Goal: Task Accomplishment & Management: Manage account settings

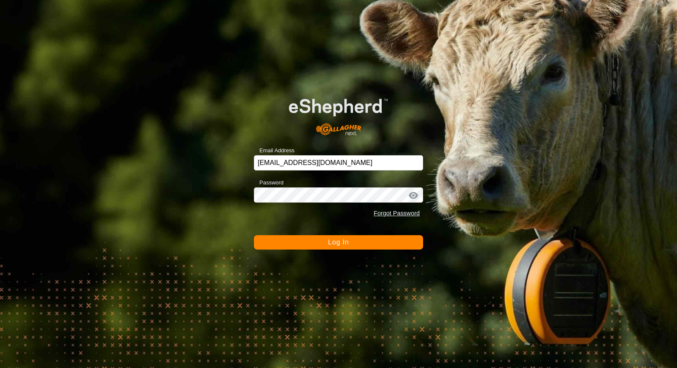
drag, startPoint x: 386, startPoint y: 236, endPoint x: 560, endPoint y: 279, distance: 180.2
click at [386, 236] on button "Log In" at bounding box center [338, 242] width 169 height 14
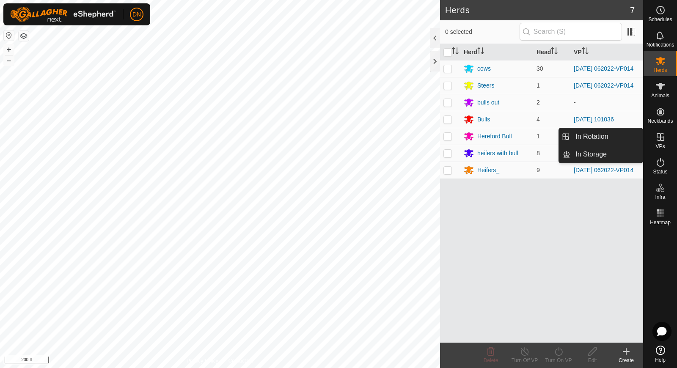
click at [660, 135] on icon at bounding box center [661, 137] width 8 height 8
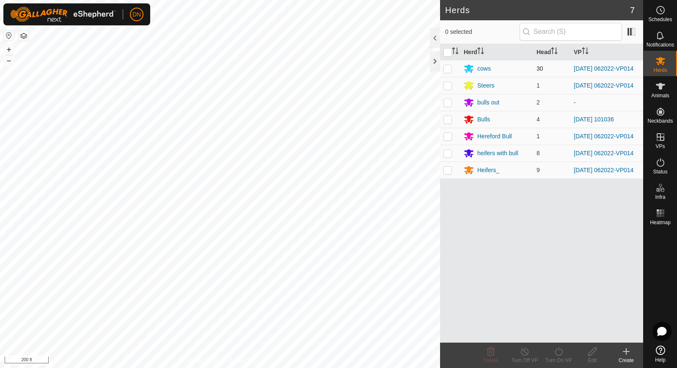
click at [444, 66] on p-checkbox at bounding box center [448, 68] width 8 height 7
checkbox input "true"
click at [444, 86] on p-checkbox at bounding box center [448, 85] width 8 height 7
checkbox input "true"
click at [446, 68] on p-checkbox at bounding box center [448, 68] width 8 height 7
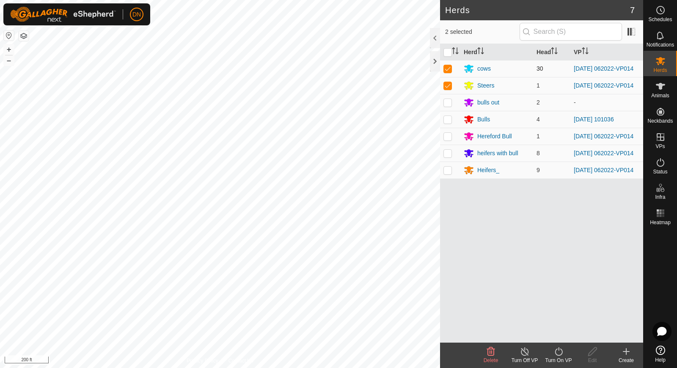
checkbox input "false"
click at [452, 81] on td at bounding box center [450, 85] width 20 height 17
checkbox input "false"
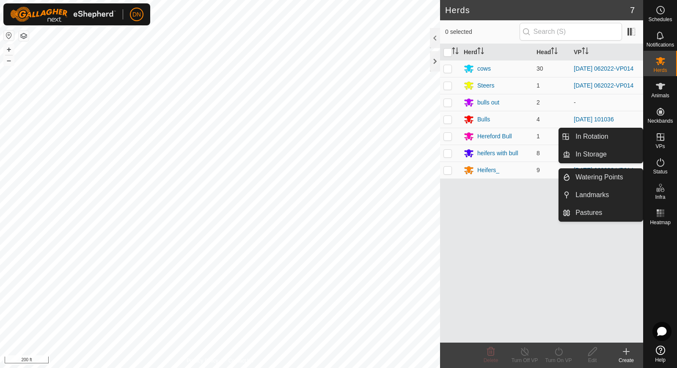
click at [664, 141] on icon at bounding box center [661, 137] width 10 height 10
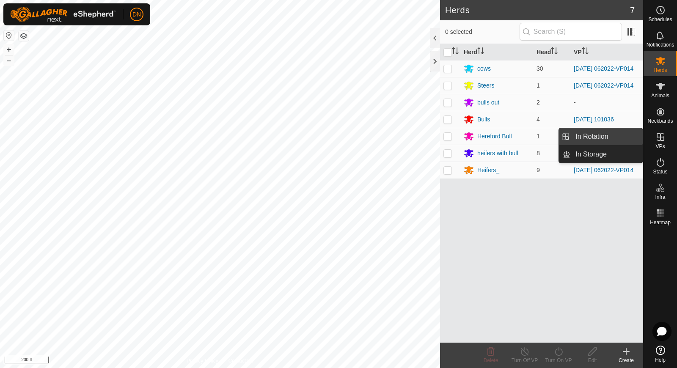
click at [599, 131] on link "In Rotation" at bounding box center [607, 136] width 72 height 17
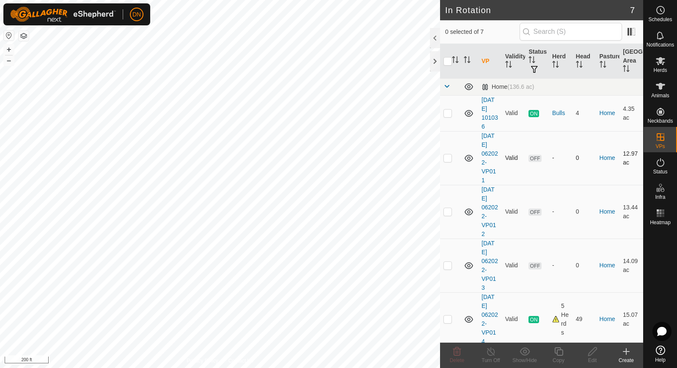
checkbox input "true"
click at [552, 348] on copy-svg-icon at bounding box center [559, 352] width 34 height 10
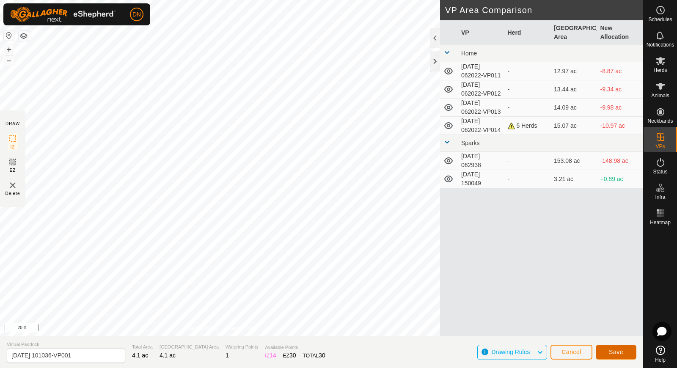
click at [606, 351] on button "Save" at bounding box center [616, 352] width 41 height 15
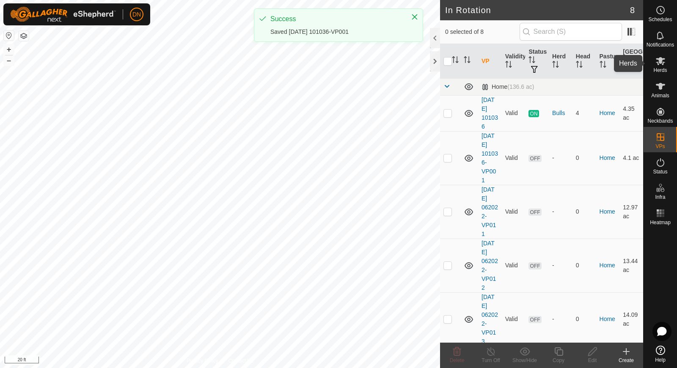
click at [660, 66] on icon at bounding box center [661, 61] width 10 height 10
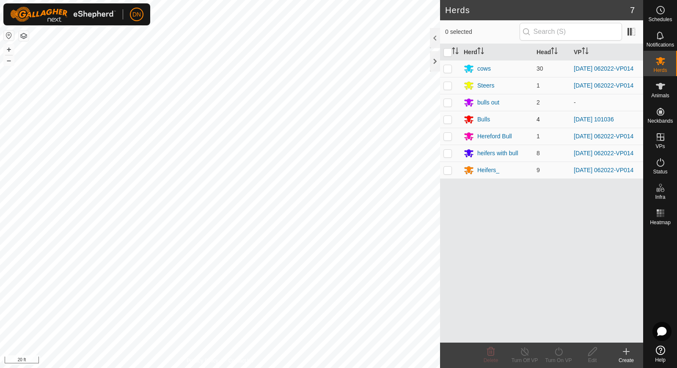
click at [450, 123] on p-checkbox at bounding box center [448, 119] width 8 height 7
checkbox input "true"
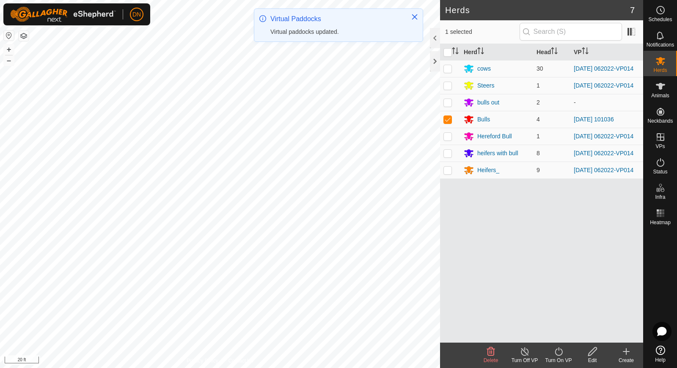
click at [556, 354] on icon at bounding box center [559, 351] width 8 height 8
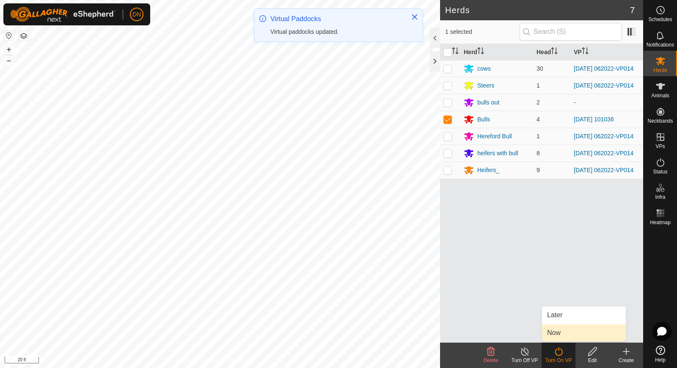
click at [546, 336] on link "Now" at bounding box center [584, 333] width 84 height 17
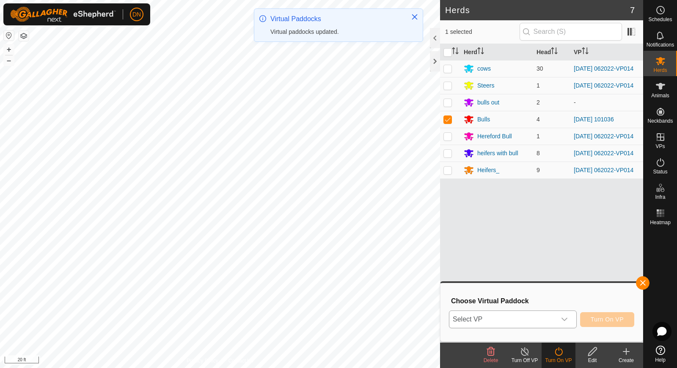
click at [524, 319] on span "Select VP" at bounding box center [503, 319] width 107 height 17
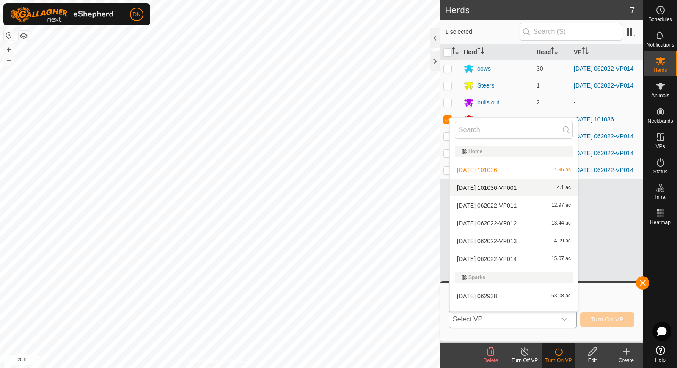
click at [510, 190] on li "[DATE] 101036-VP001 4.1 ac" at bounding box center [514, 187] width 128 height 17
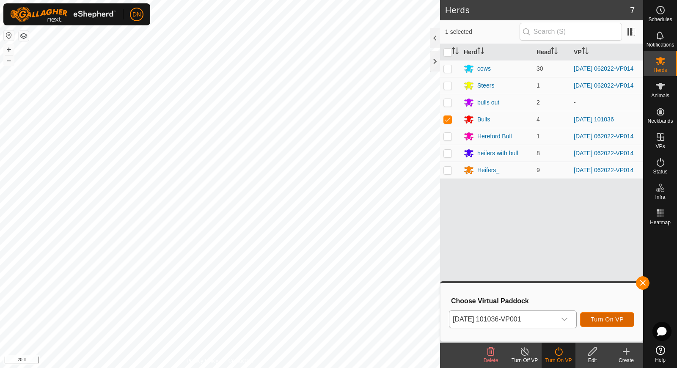
click at [610, 319] on span "Turn On VP" at bounding box center [607, 319] width 33 height 7
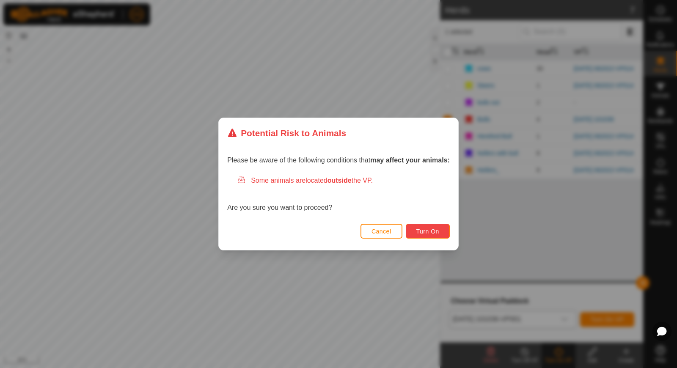
click at [428, 226] on button "Turn On" at bounding box center [428, 231] width 44 height 15
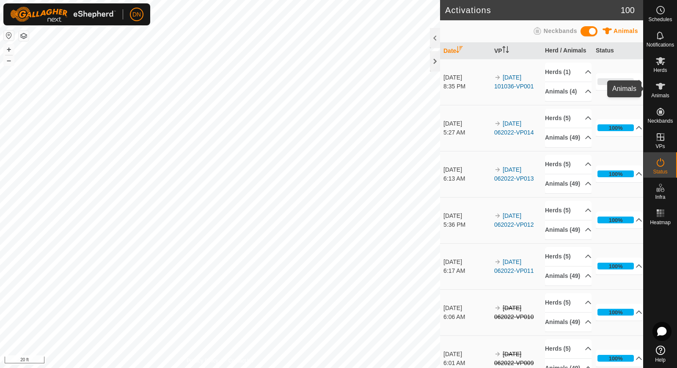
click at [659, 86] on icon at bounding box center [660, 86] width 9 height 7
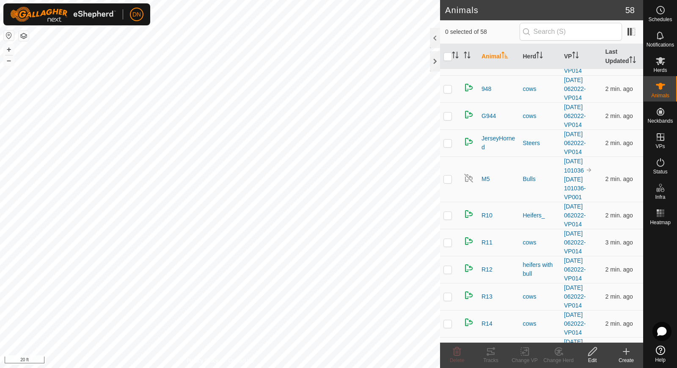
scroll to position [508, 0]
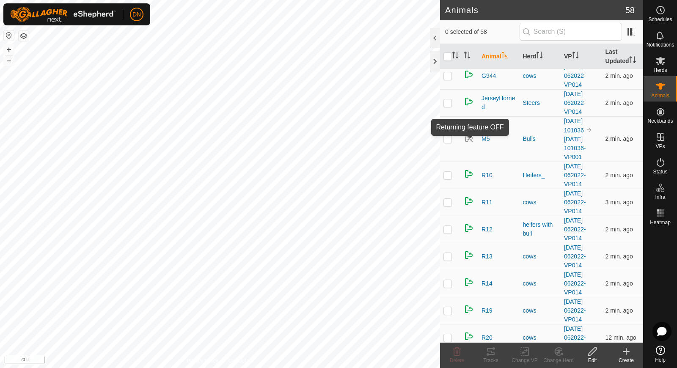
click at [466, 138] on img at bounding box center [469, 138] width 10 height 10
click at [465, 139] on img at bounding box center [469, 138] width 10 height 10
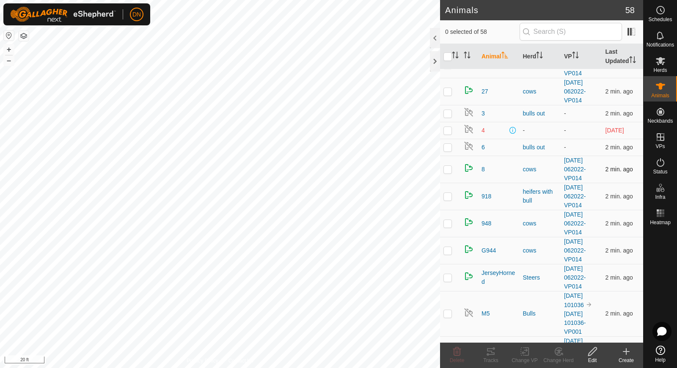
scroll to position [339, 0]
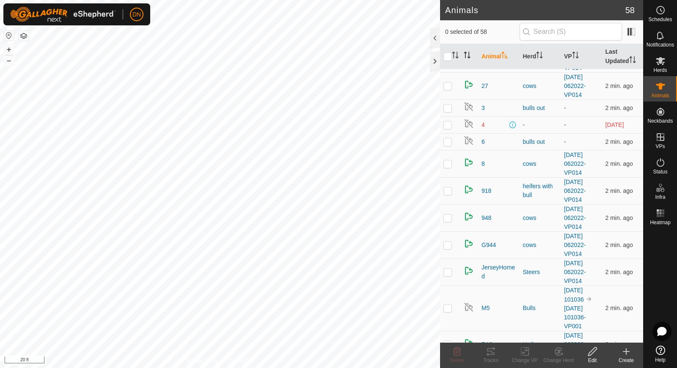
click at [467, 55] on icon "Activate to sort" at bounding box center [467, 55] width 7 height 7
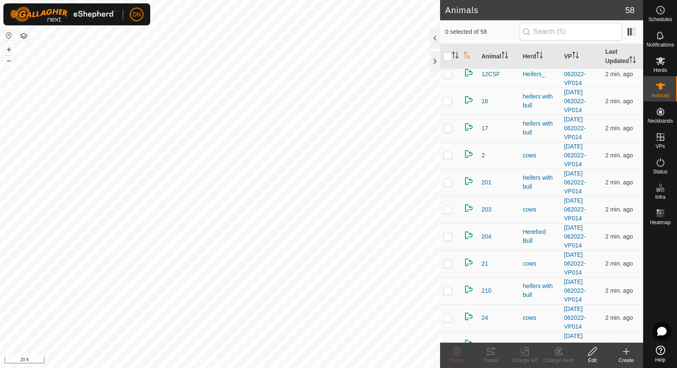
scroll to position [0, 0]
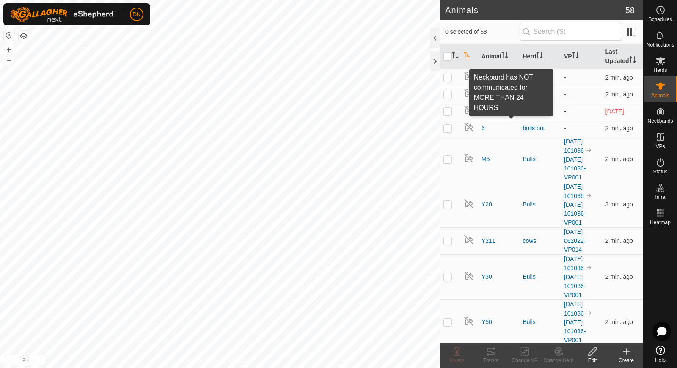
click at [511, 110] on span at bounding box center [513, 111] width 7 height 7
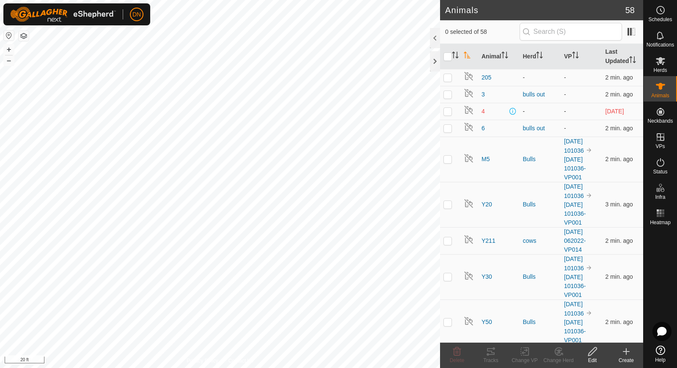
click at [511, 110] on span at bounding box center [513, 111] width 7 height 7
click at [444, 108] on p-tablecheckbox at bounding box center [448, 111] width 8 height 7
checkbox input "true"
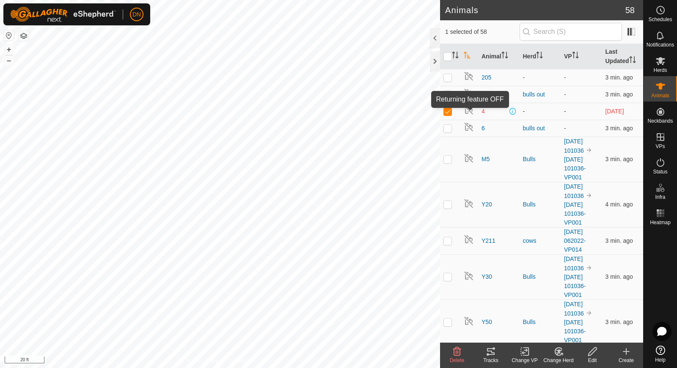
click at [467, 110] on img at bounding box center [469, 110] width 10 height 10
click at [483, 110] on span "4" at bounding box center [483, 111] width 3 height 9
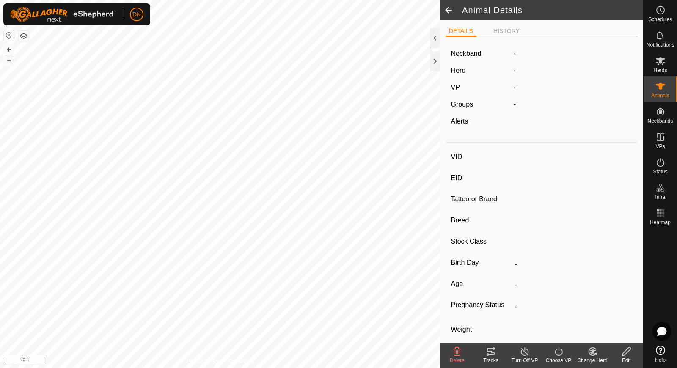
type input "4"
type input "-"
type input "Red"
type input "Simmental"
type input "-"
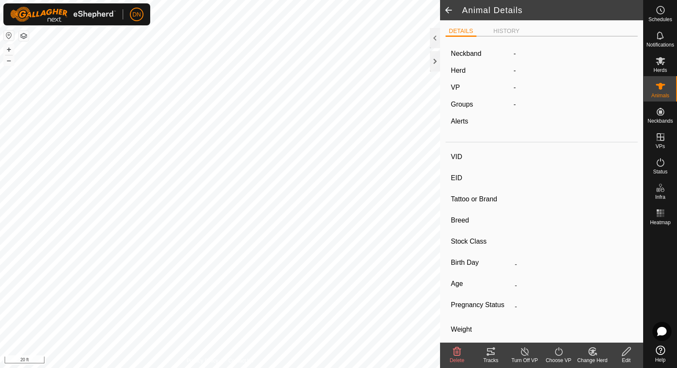
type input "0 kg"
type input "-"
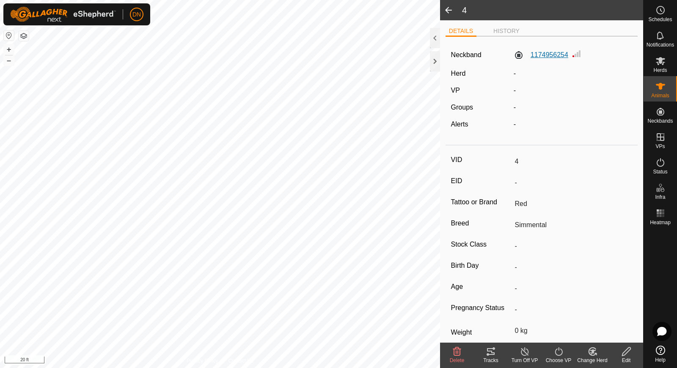
click at [553, 54] on label "1174956254" at bounding box center [541, 55] width 55 height 10
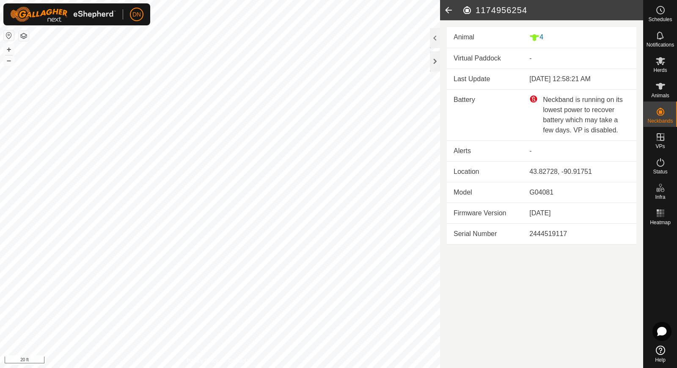
click at [534, 97] on div "Neckband is running on its lowest power to recover battery which may take a few…" at bounding box center [579, 115] width 100 height 41
click at [661, 34] on icon at bounding box center [661, 35] width 10 height 10
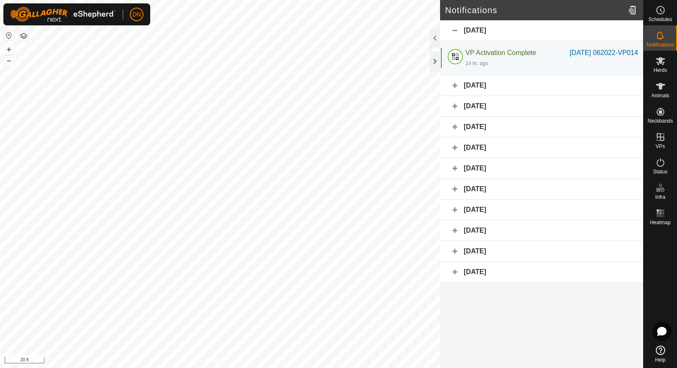
click at [464, 96] on div "[DATE]" at bounding box center [541, 85] width 203 height 21
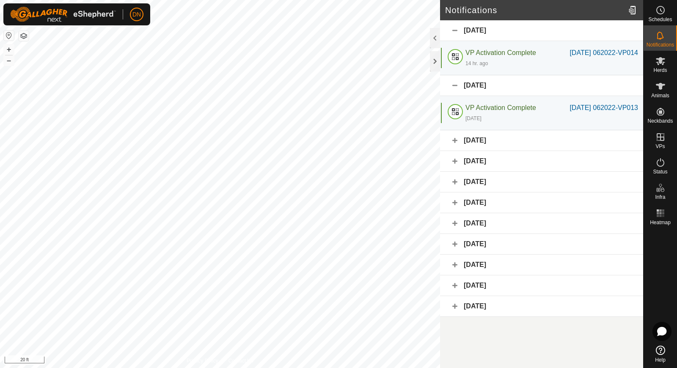
click at [490, 151] on div "[DATE]" at bounding box center [541, 140] width 203 height 21
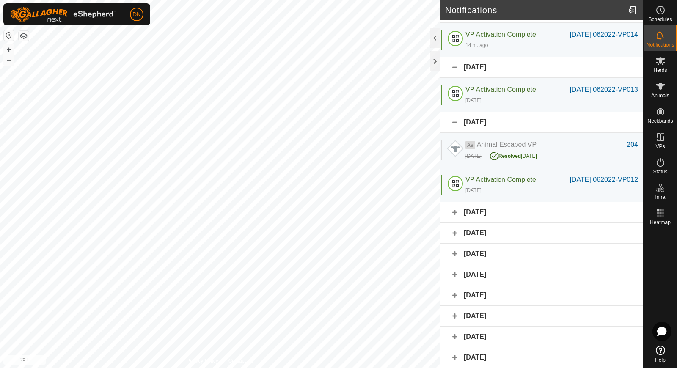
scroll to position [49, 0]
click at [494, 207] on div "[DATE]" at bounding box center [541, 212] width 203 height 21
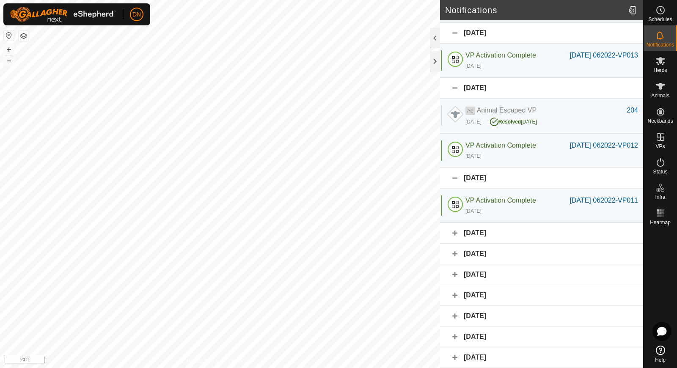
scroll to position [93, 0]
click at [491, 236] on div "[DATE]" at bounding box center [541, 233] width 203 height 21
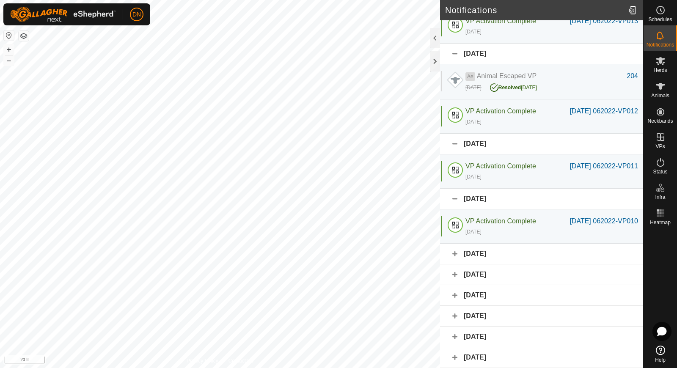
scroll to position [138, 0]
click at [486, 253] on div "[DATE]" at bounding box center [541, 254] width 203 height 21
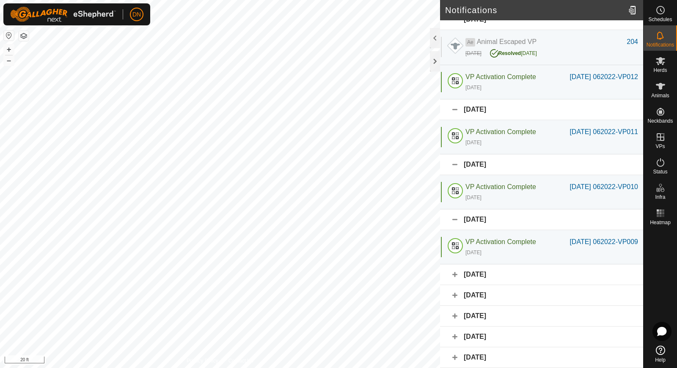
scroll to position [182, 0]
click at [477, 282] on div "[DATE]" at bounding box center [541, 275] width 203 height 21
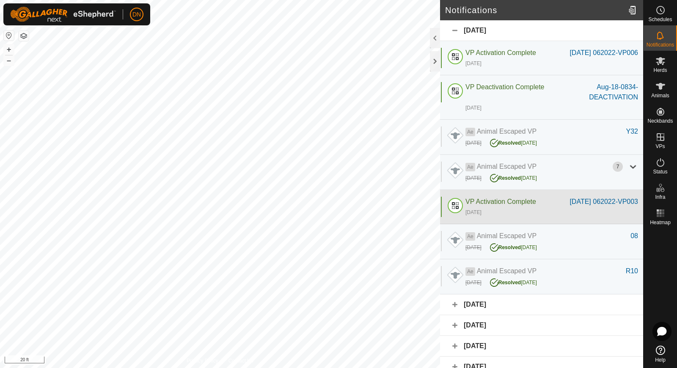
scroll to position [394, 0]
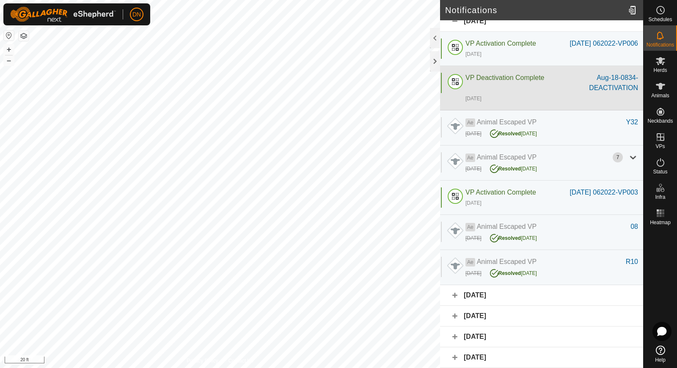
click at [496, 81] on span "VP Deactivation Complete" at bounding box center [505, 77] width 79 height 7
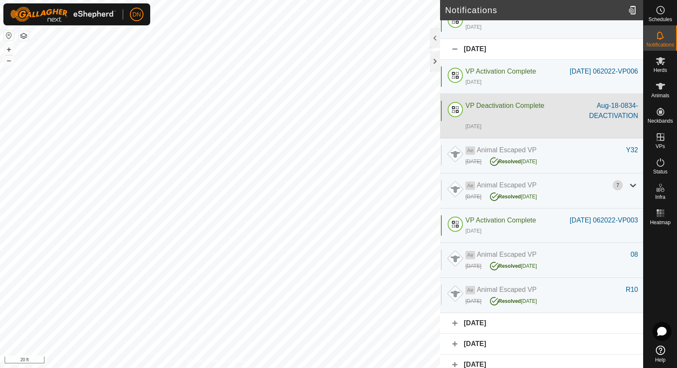
scroll to position [309, 0]
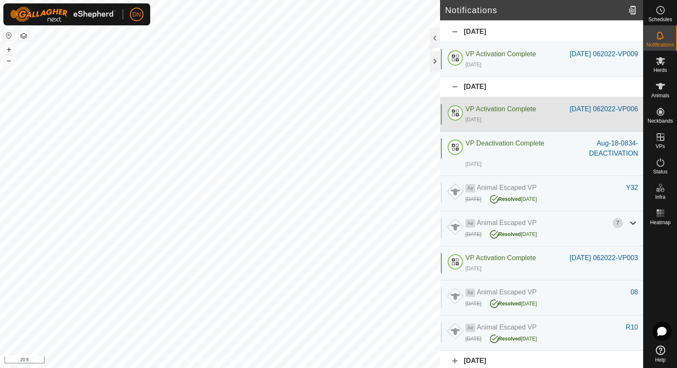
click at [484, 113] on span "VP Activation Complete" at bounding box center [501, 108] width 71 height 7
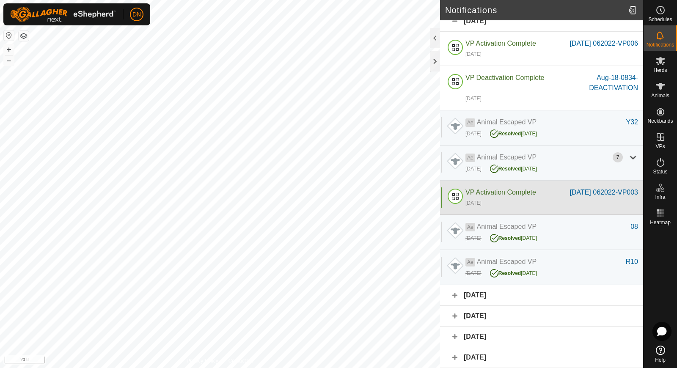
scroll to position [456, 0]
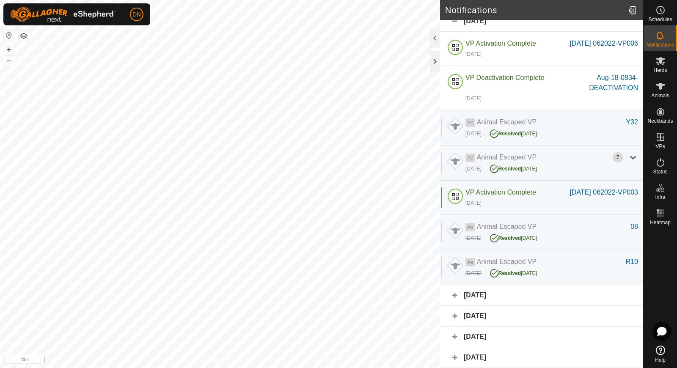
click at [504, 296] on div "[DATE]" at bounding box center [541, 295] width 203 height 21
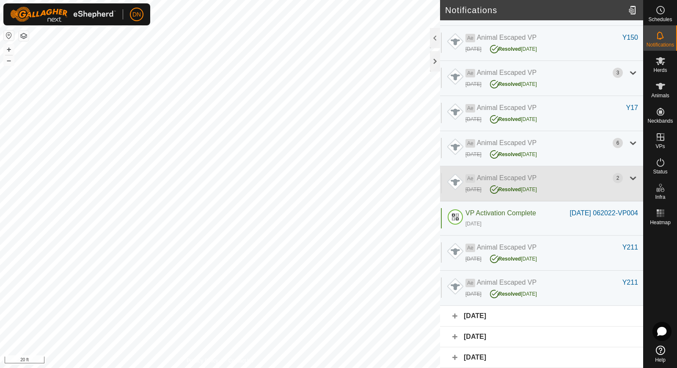
scroll to position [957, 0]
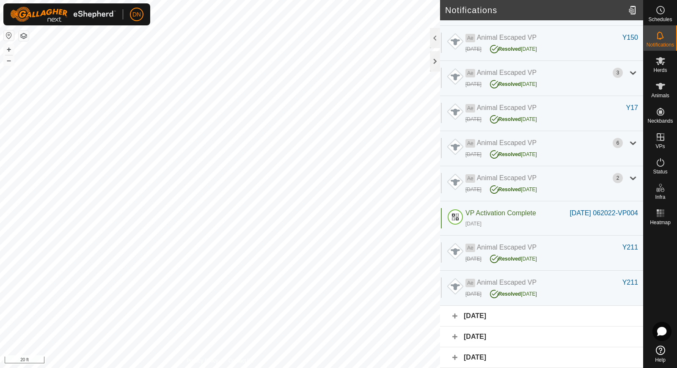
click at [523, 317] on div "[DATE]" at bounding box center [541, 316] width 203 height 21
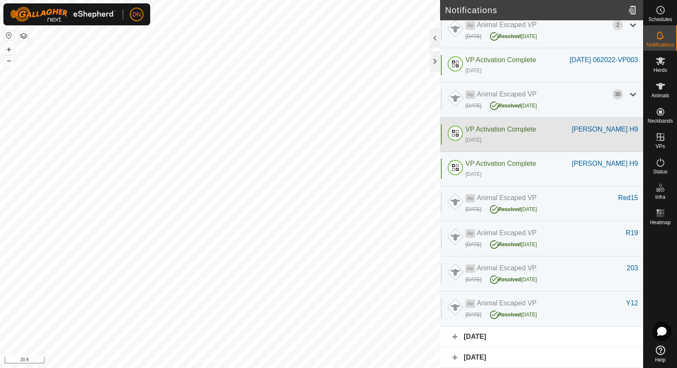
scroll to position [1721, 0]
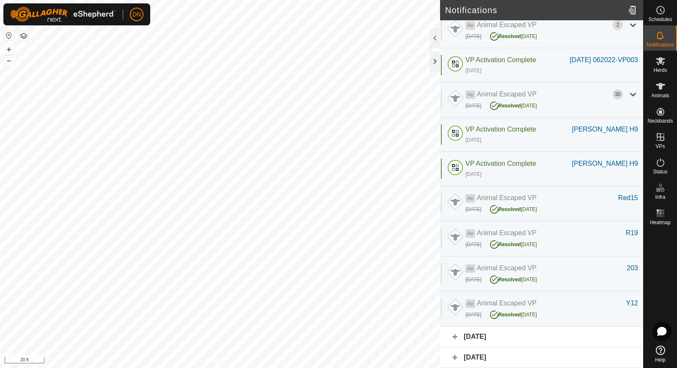
click at [539, 331] on div "[DATE]" at bounding box center [541, 337] width 203 height 21
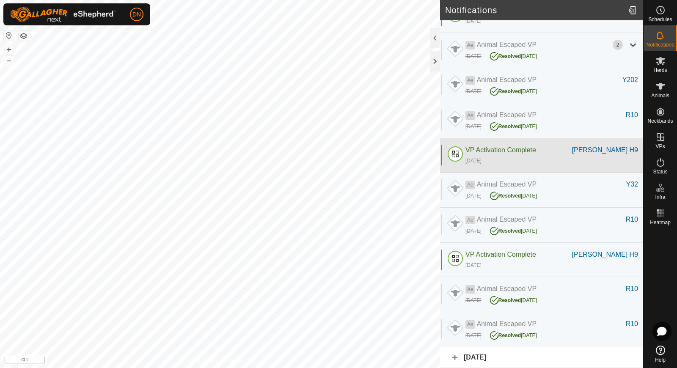
scroll to position [3189, 0]
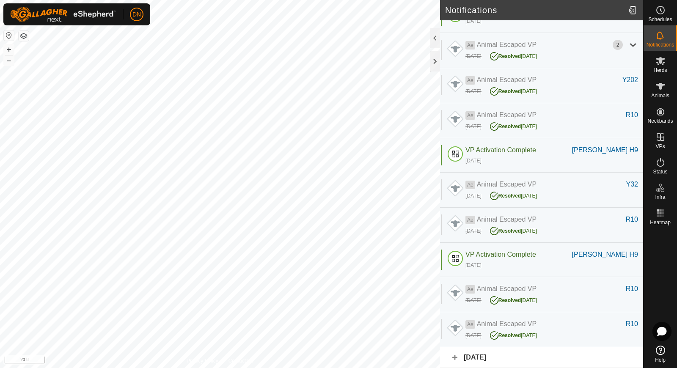
click at [541, 357] on div "[DATE]" at bounding box center [541, 357] width 203 height 21
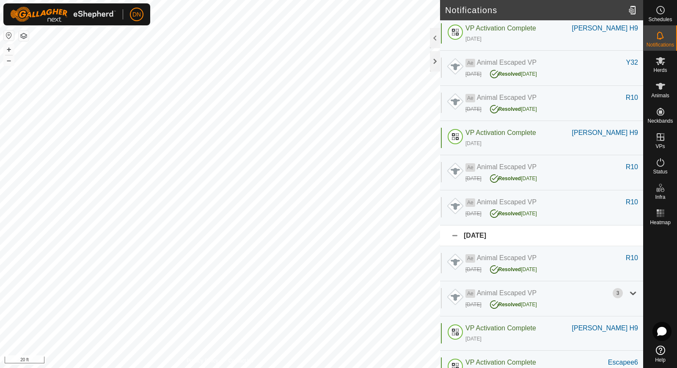
click at [505, 246] on div "[DATE]" at bounding box center [541, 236] width 203 height 21
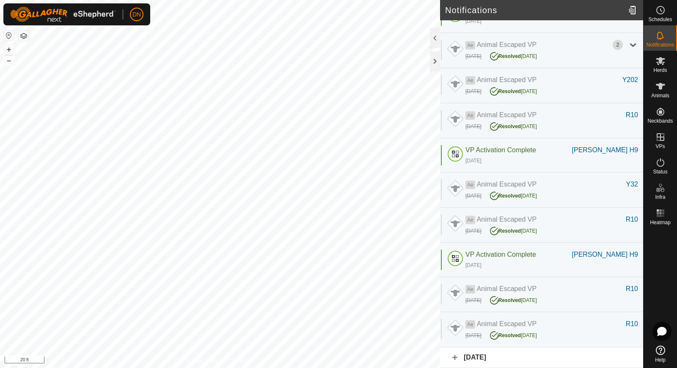
click at [500, 355] on div "[DATE]" at bounding box center [541, 357] width 203 height 21
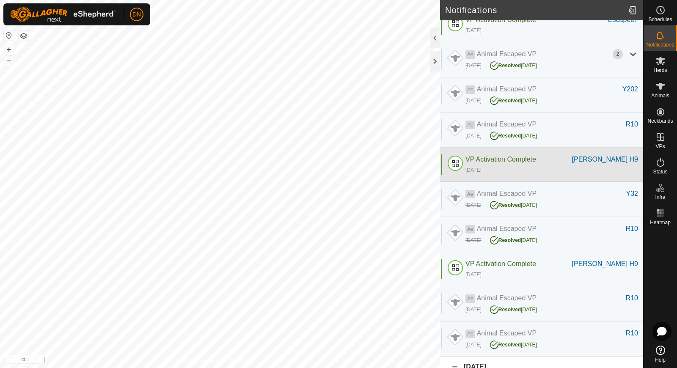
scroll to position [2935, 0]
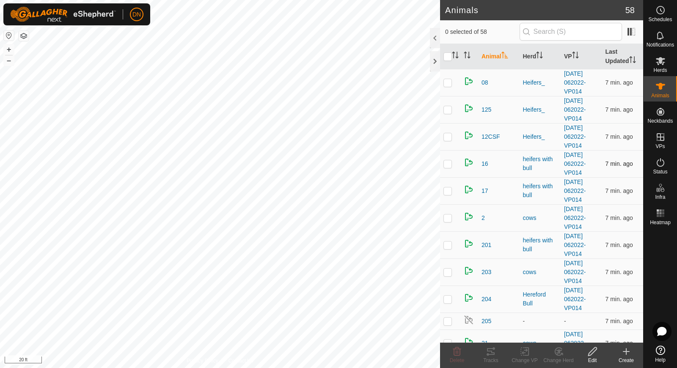
click at [469, 154] on div "Animals 58 0 selected of 58 Animal Herd VP Last Updated 08 Heifers_ 2025-08-12 …" at bounding box center [321, 184] width 643 height 368
checkbox input "true"
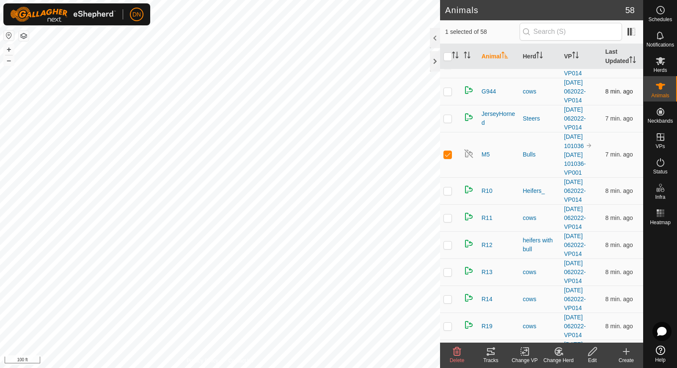
scroll to position [508, 0]
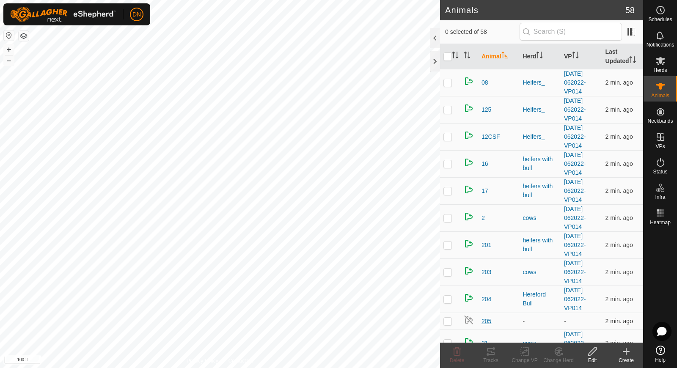
click at [487, 321] on span "205" at bounding box center [487, 321] width 10 height 9
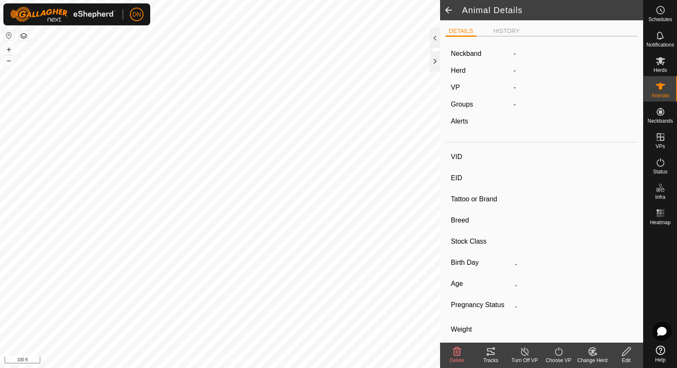
type input "205"
type input "-"
type input "Yellow"
type input "Red Angus"
type input "-"
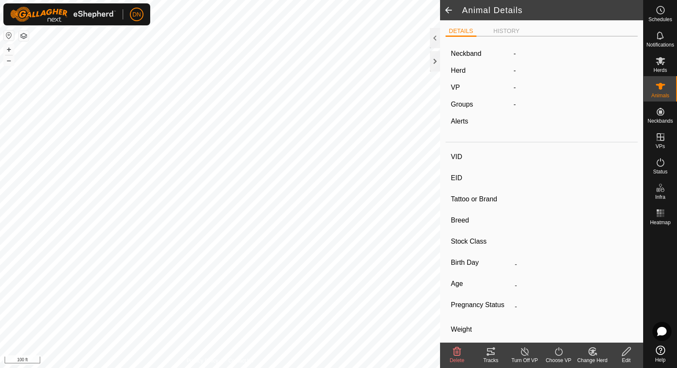
type input "0 kg"
type input "-"
